Goal: Task Accomplishment & Management: Complete application form

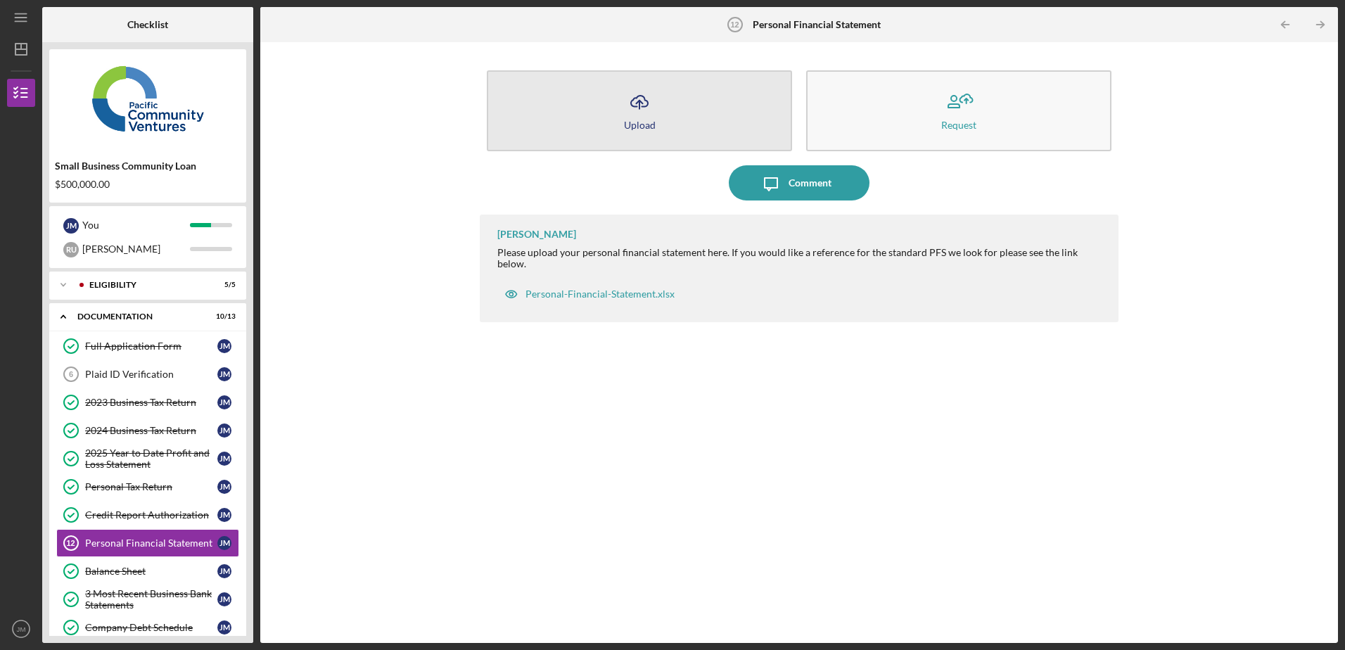
scroll to position [91, 0]
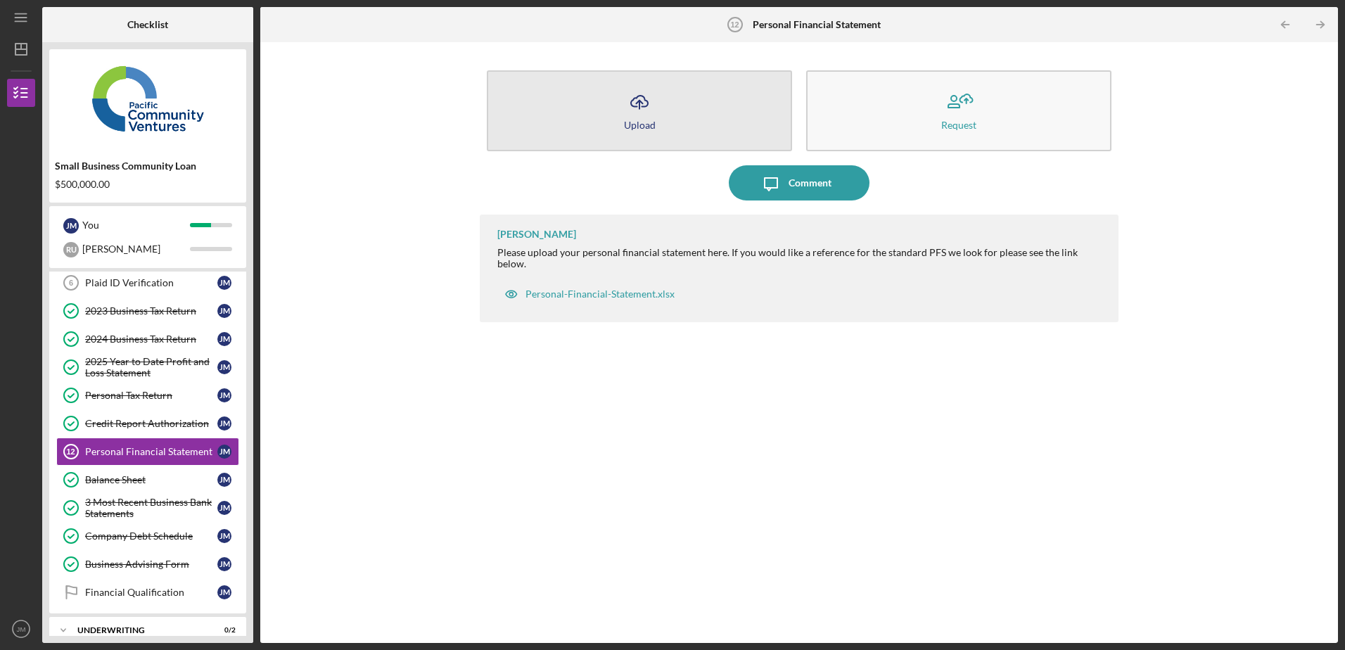
click at [662, 115] on button "Icon/Upload Upload" at bounding box center [639, 110] width 305 height 81
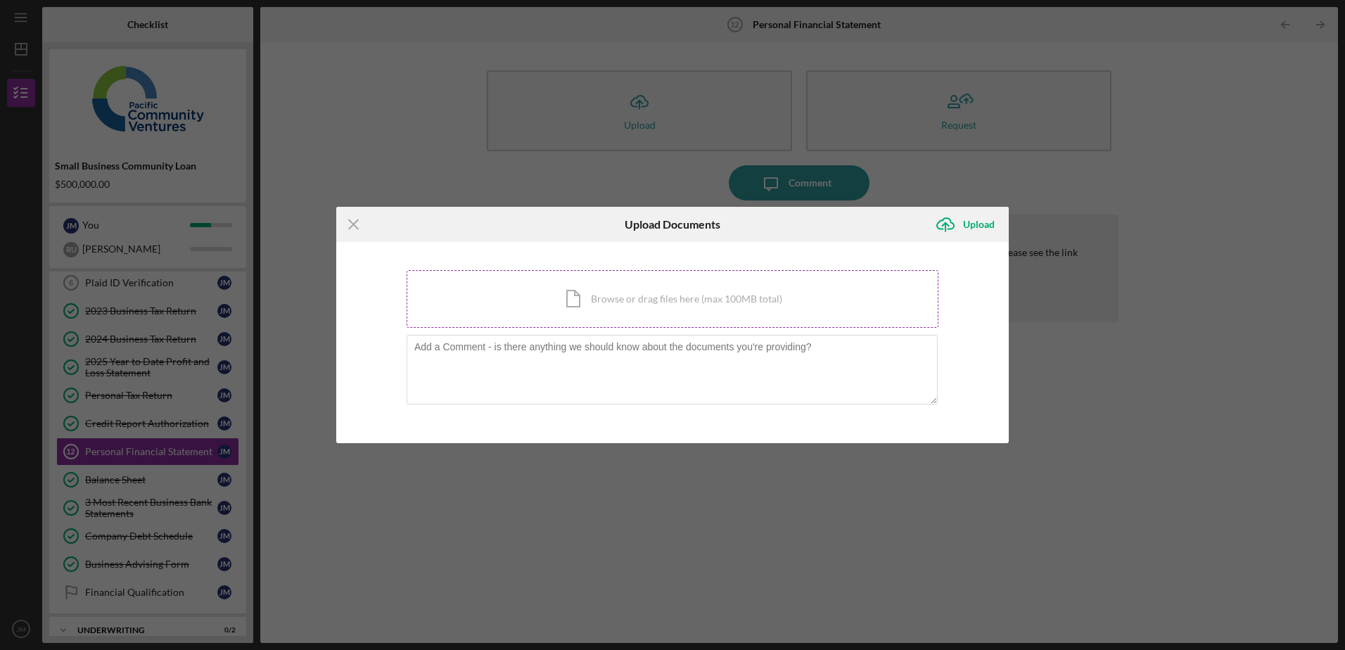
click at [631, 306] on div "Icon/Document Browse or drag files here (max 100MB total) Tap to choose files o…" at bounding box center [673, 299] width 532 height 58
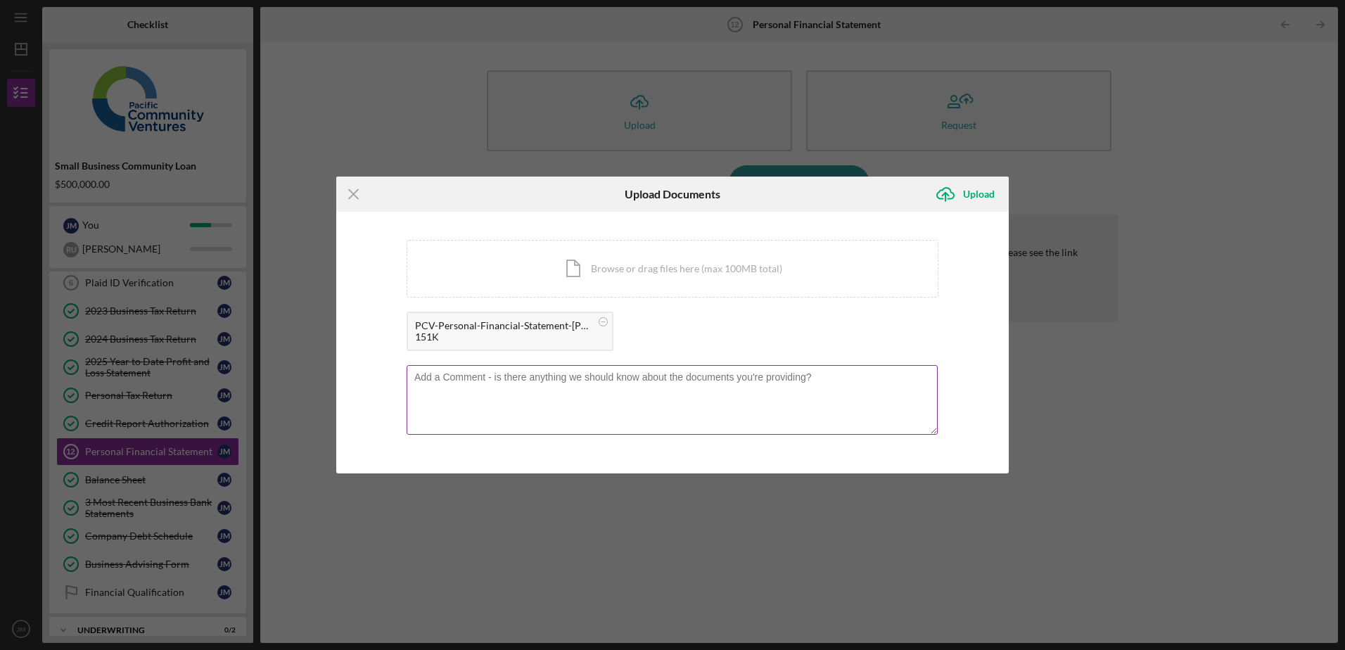
click at [752, 396] on textarea at bounding box center [672, 399] width 531 height 69
click at [963, 194] on button "Icon/Upload Upload" at bounding box center [968, 194] width 81 height 28
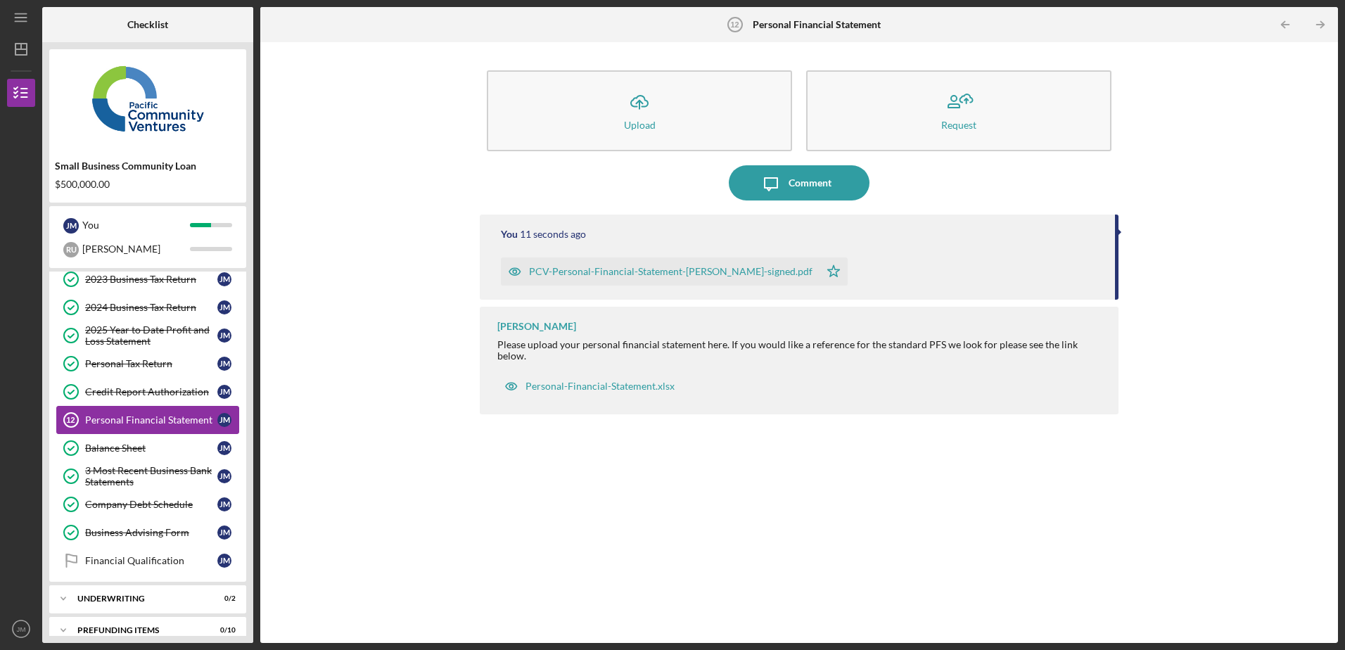
scroll to position [139, 0]
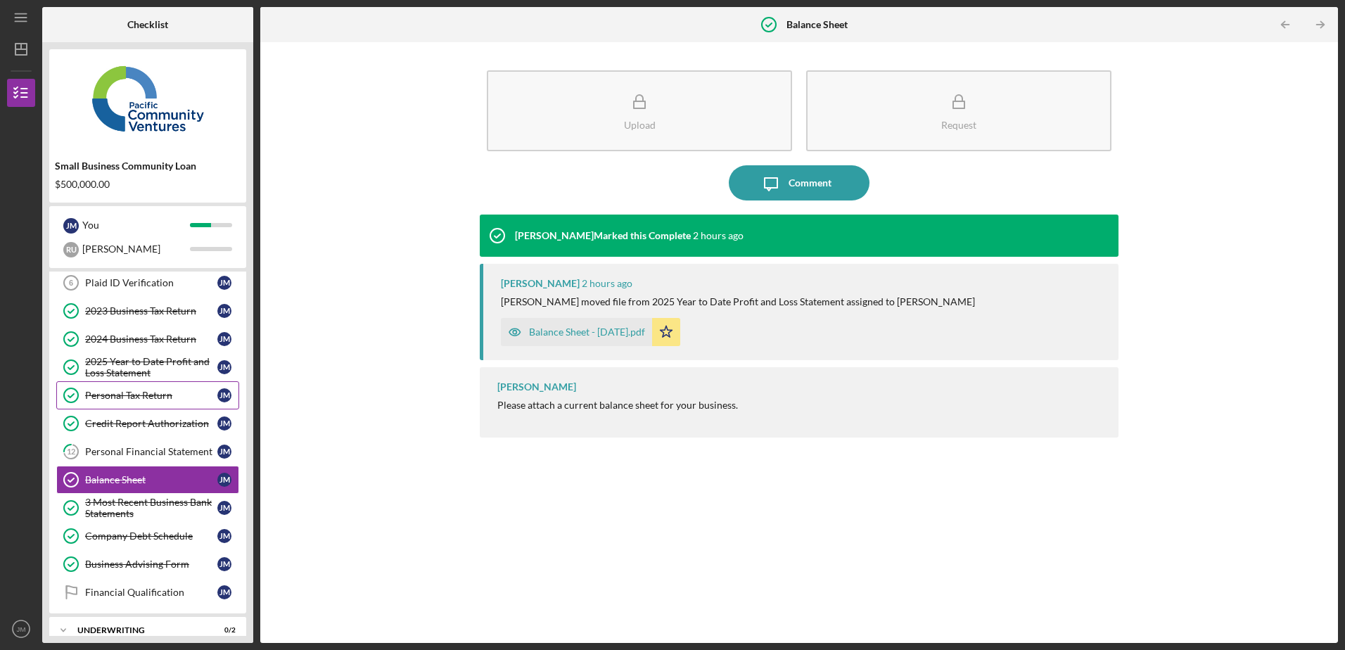
scroll to position [139, 0]
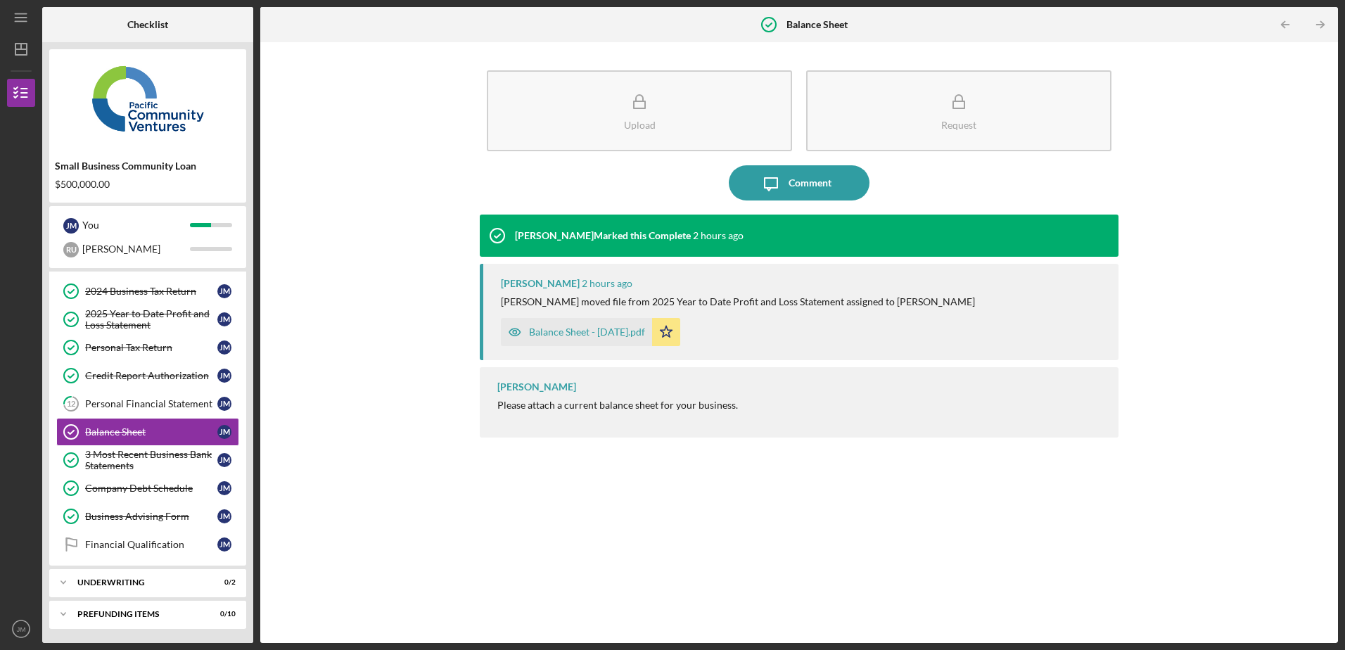
click at [1321, 25] on icon "Icon/Table Pagination Arrow" at bounding box center [1321, 25] width 32 height 32
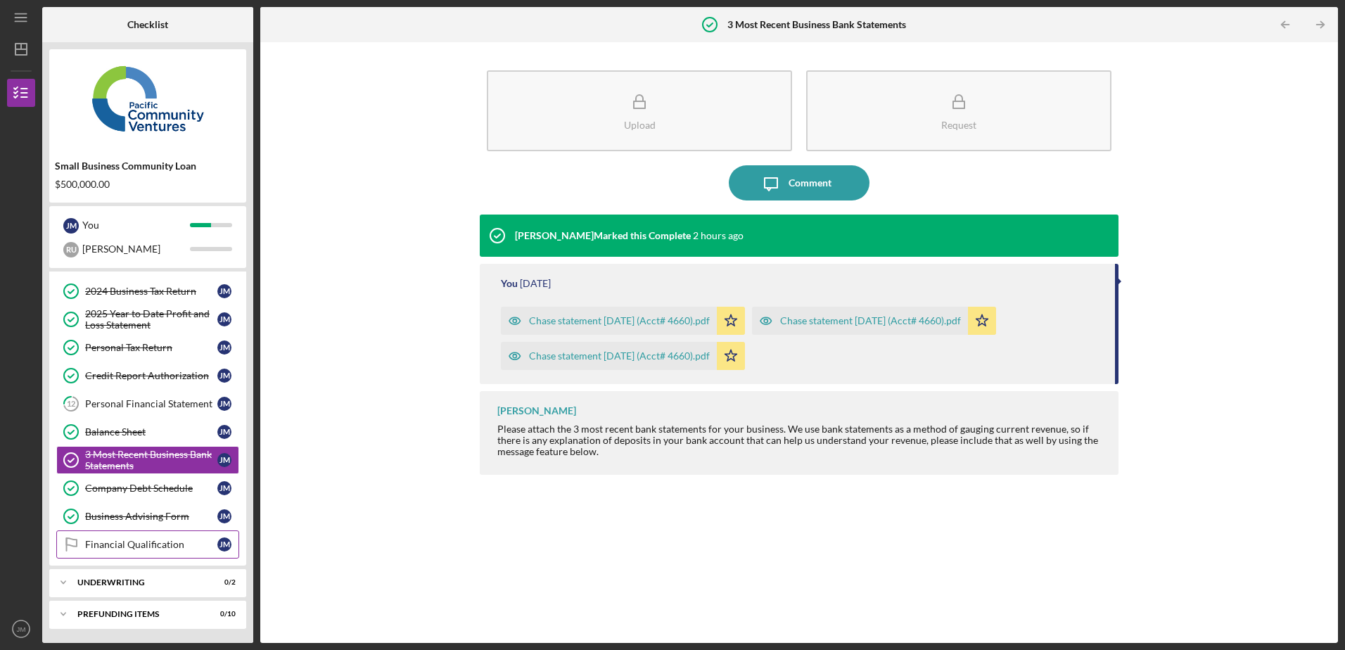
click at [169, 546] on div "Financial Qualification" at bounding box center [151, 544] width 132 height 11
